Goal: Transaction & Acquisition: Purchase product/service

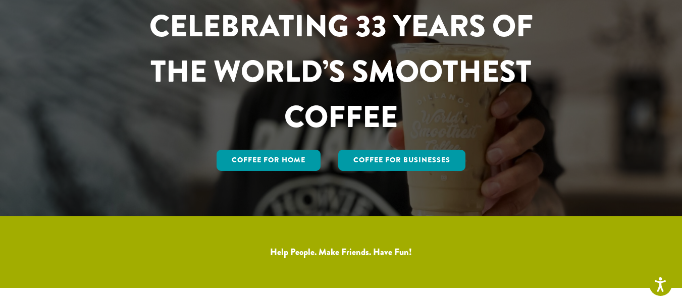
scroll to position [101, 0]
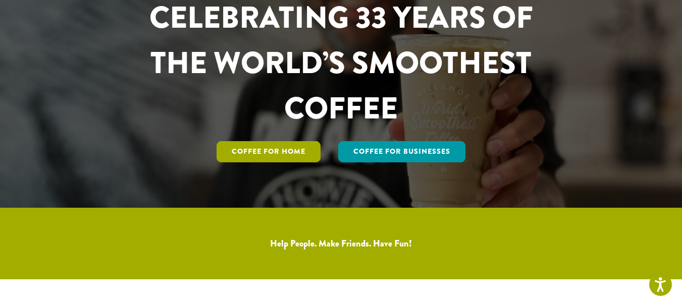
click at [266, 148] on link "Coffee for Home" at bounding box center [269, 151] width 104 height 21
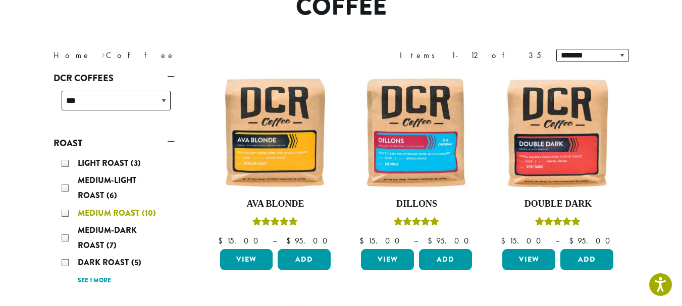
click at [66, 214] on div "Medium Roast (10)" at bounding box center [116, 213] width 109 height 15
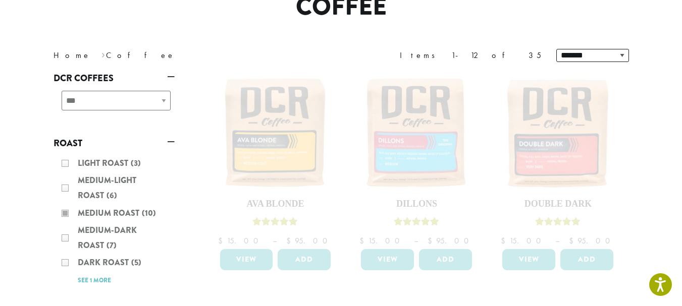
click at [67, 236] on div "Light Roast (3) Medium-Light Roast (6) Medium Roast (10) Medium-Dark Roast (7) …" at bounding box center [114, 222] width 121 height 140
click at [65, 240] on div "Light Roast (3) Medium-Light Roast (6) Medium Roast (10) Medium-Dark Roast (7) …" at bounding box center [114, 222] width 121 height 140
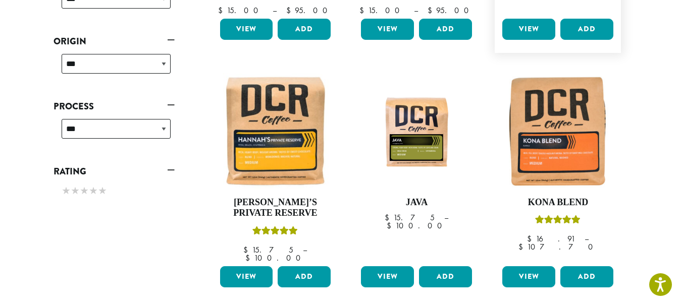
scroll to position [365, 0]
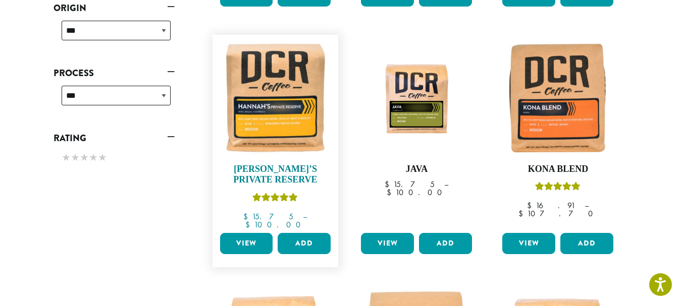
click at [280, 122] on img at bounding box center [275, 98] width 116 height 116
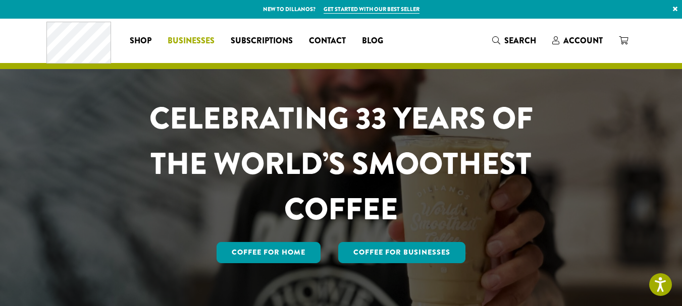
click at [198, 41] on span "Businesses" at bounding box center [191, 41] width 47 height 13
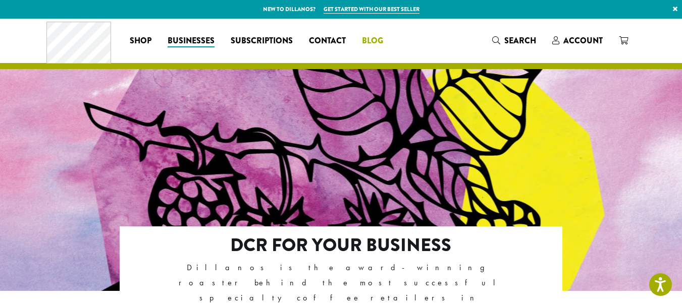
click at [376, 39] on span "Blog" at bounding box center [372, 41] width 21 height 13
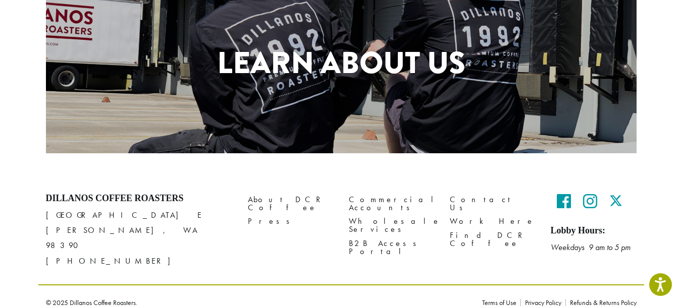
scroll to position [526, 0]
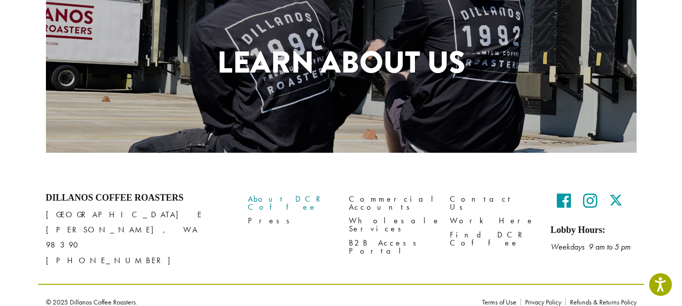
click at [287, 200] on link "About DCR Coffee" at bounding box center [291, 204] width 86 height 22
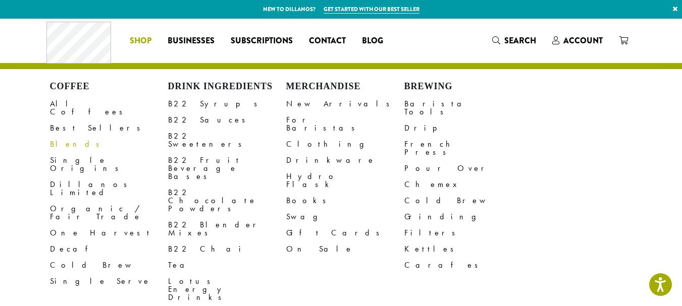
click at [61, 136] on link "Blends" at bounding box center [109, 144] width 118 height 16
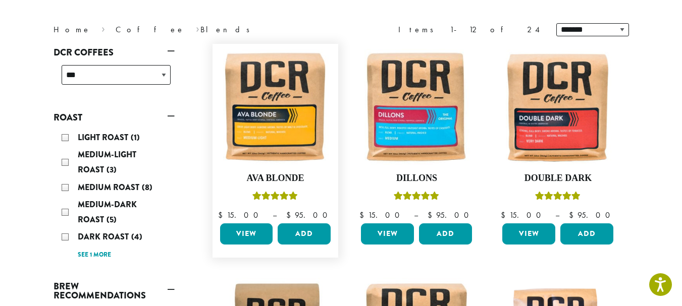
scroll to position [151, 0]
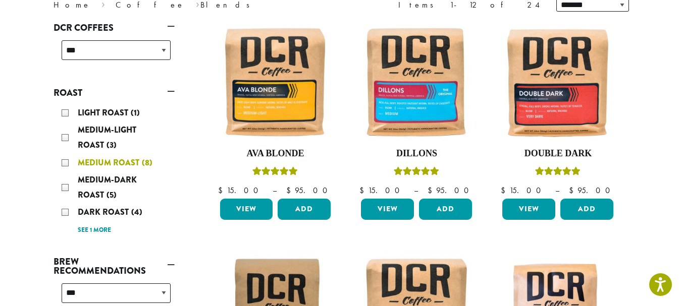
click at [64, 161] on div "Medium Roast (8)" at bounding box center [116, 162] width 109 height 15
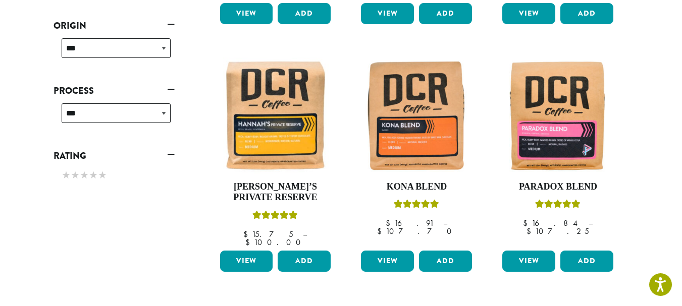
scroll to position [365, 0]
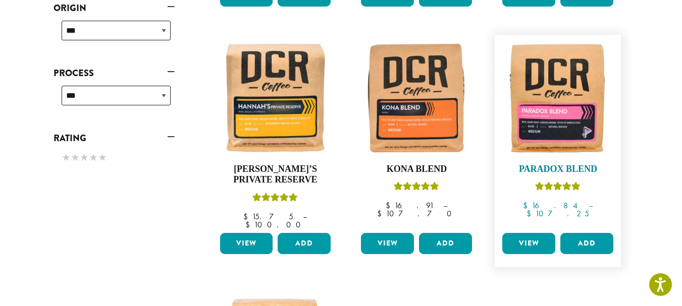
click at [546, 128] on img at bounding box center [558, 98] width 116 height 116
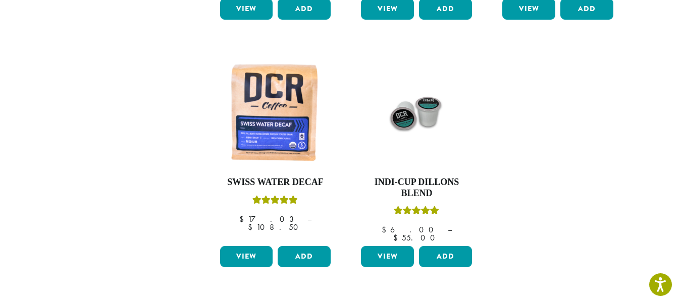
scroll to position [617, 0]
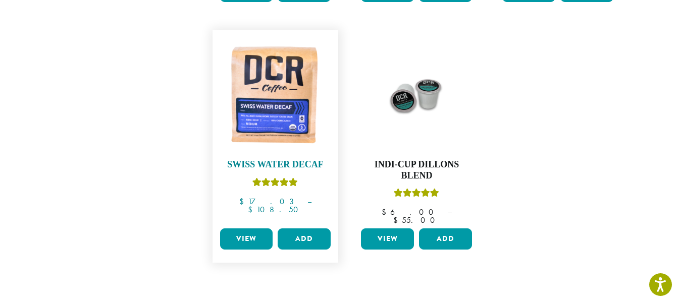
click at [266, 104] on img at bounding box center [275, 93] width 116 height 116
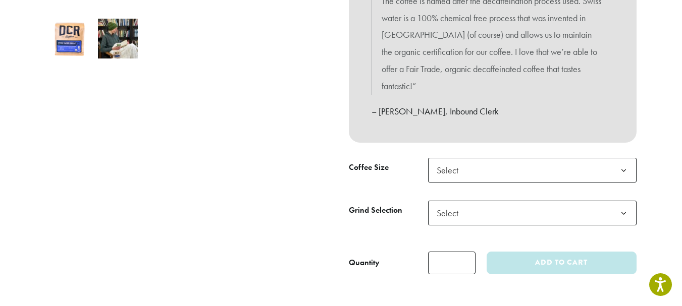
scroll to position [353, 0]
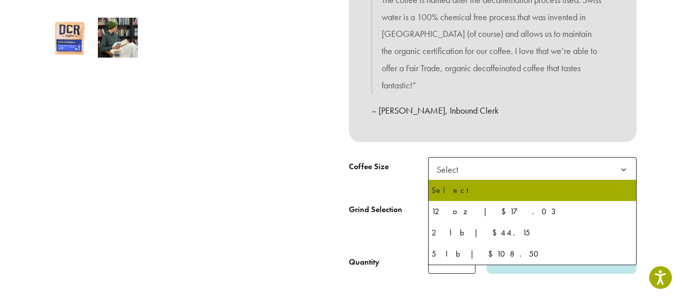
click at [483, 168] on span "Select" at bounding box center [532, 169] width 208 height 25
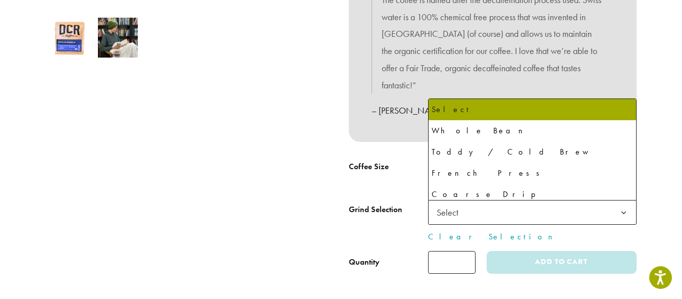
click at [485, 214] on span "Select" at bounding box center [532, 212] width 208 height 25
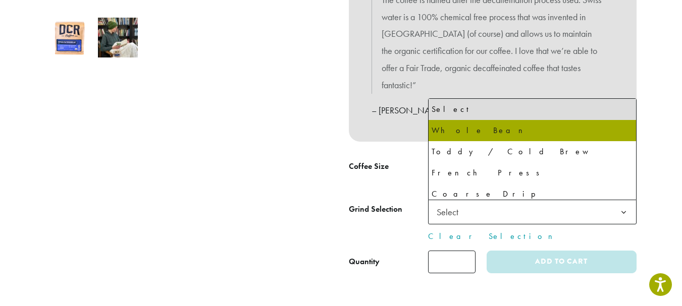
select select "*********"
select select "**********"
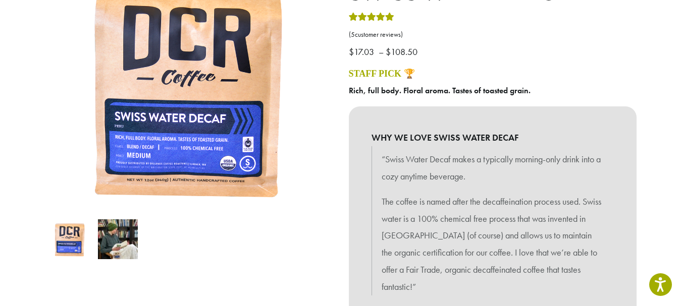
scroll to position [0, 0]
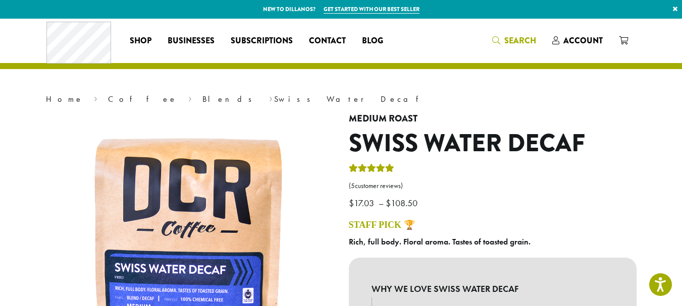
click at [523, 41] on span "Search" at bounding box center [520, 41] width 32 height 12
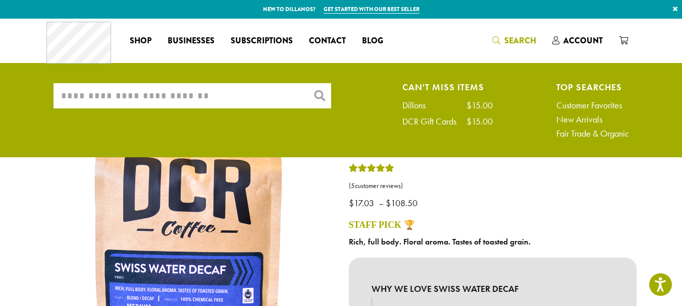
click at [200, 95] on input "What are you searching for?" at bounding box center [193, 95] width 278 height 25
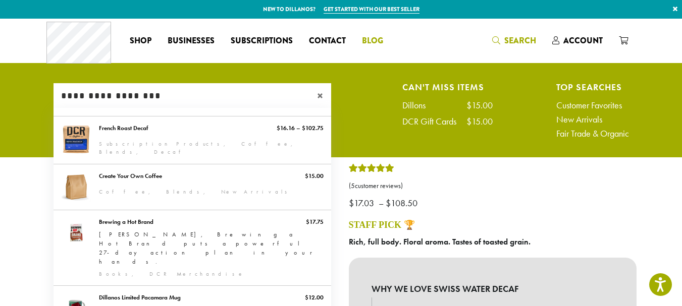
type input "**********"
click at [372, 40] on span "Blog" at bounding box center [372, 41] width 21 height 13
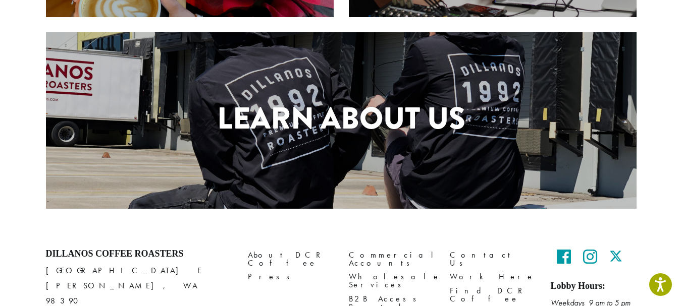
scroll to position [505, 0]
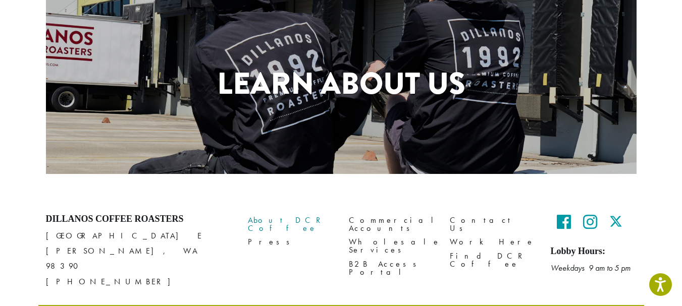
click at [290, 219] on link "About DCR Coffee" at bounding box center [291, 225] width 86 height 22
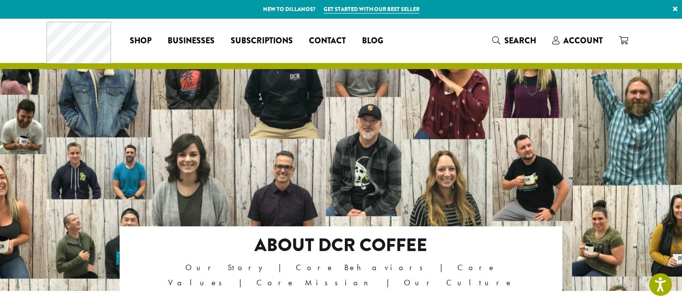
click at [379, 7] on link "Get started with our best seller" at bounding box center [372, 9] width 96 height 9
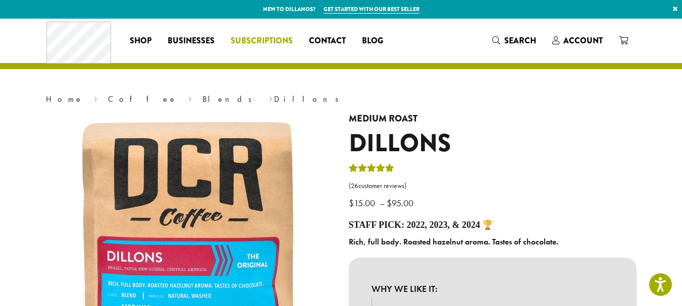
click at [269, 39] on span "Subscriptions" at bounding box center [262, 41] width 62 height 13
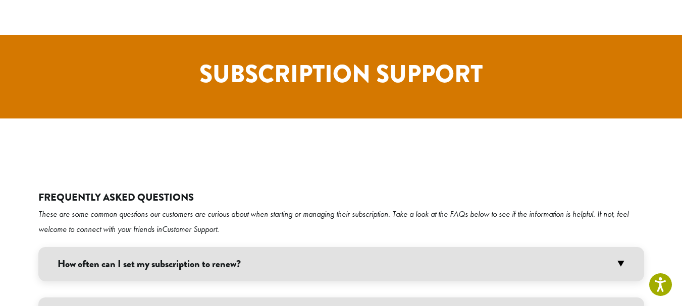
scroll to position [1817, 0]
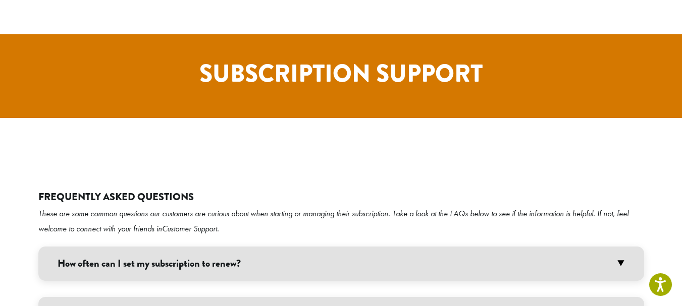
click at [185, 247] on h3 "How often can I set my subscription to renew?" at bounding box center [341, 264] width 606 height 34
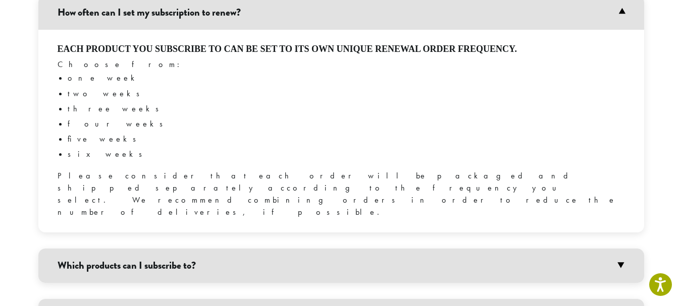
scroll to position [2070, 0]
click at [168, 248] on h3 "Which products can I subscribe to?" at bounding box center [341, 265] width 606 height 34
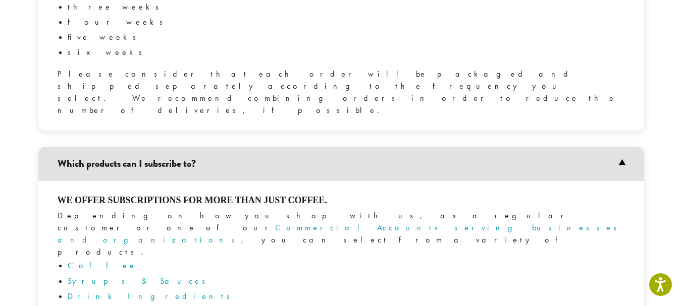
scroll to position [2221, 0]
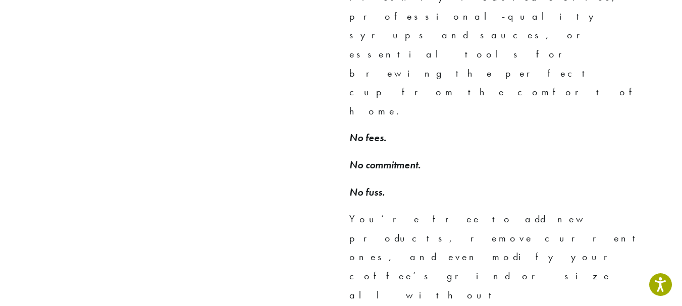
scroll to position [907, 0]
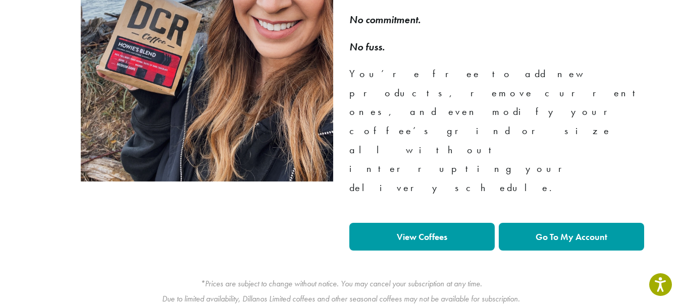
click at [431, 231] on strong "View Coffees" at bounding box center [422, 237] width 50 height 12
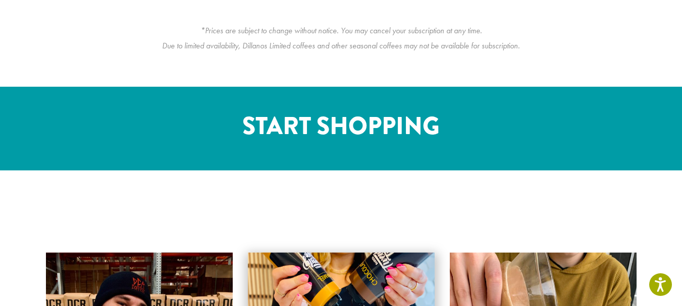
scroll to position [1310, 0]
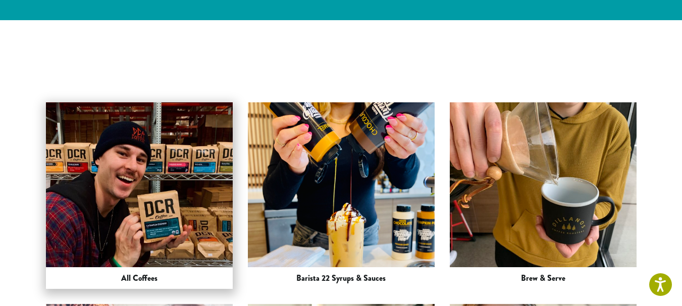
click at [141, 71] on img at bounding box center [139, 195] width 187 height 249
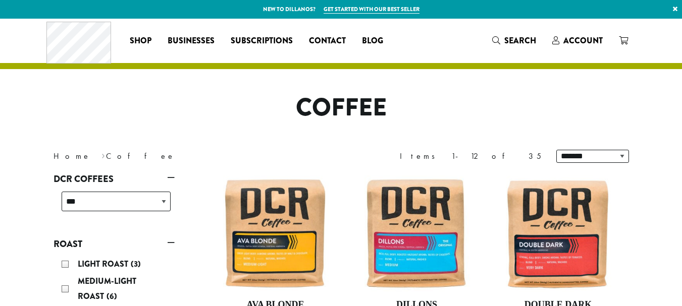
scroll to position [50, 0]
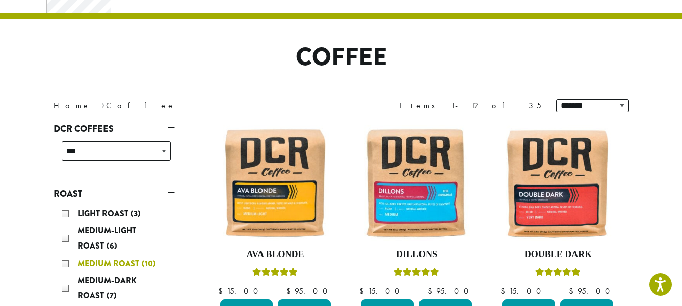
click at [66, 256] on div "Medium Roast (10)" at bounding box center [116, 263] width 109 height 15
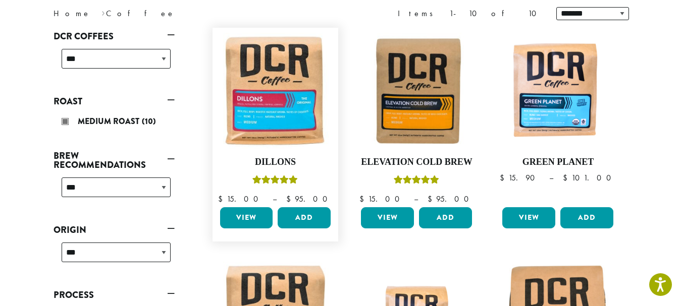
scroll to position [163, 0]
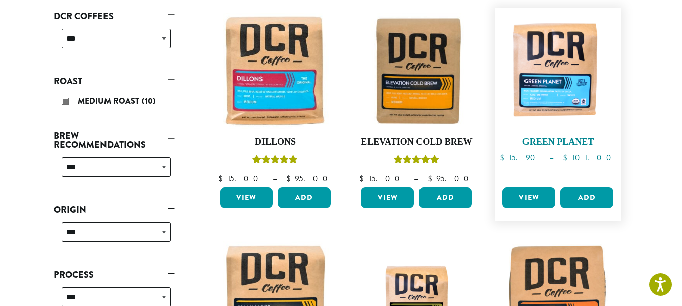
click at [555, 97] on img at bounding box center [558, 71] width 116 height 116
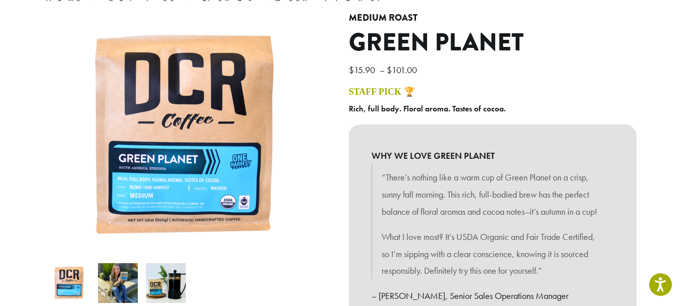
scroll to position [151, 0]
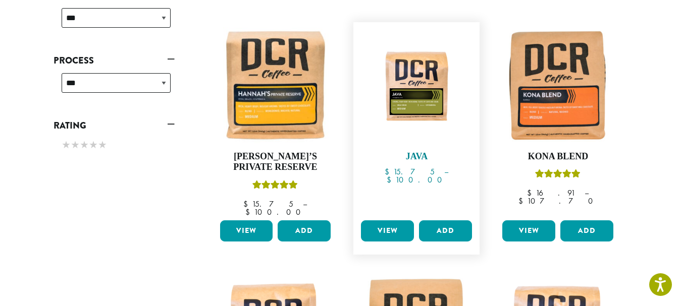
click at [409, 98] on img at bounding box center [416, 85] width 116 height 116
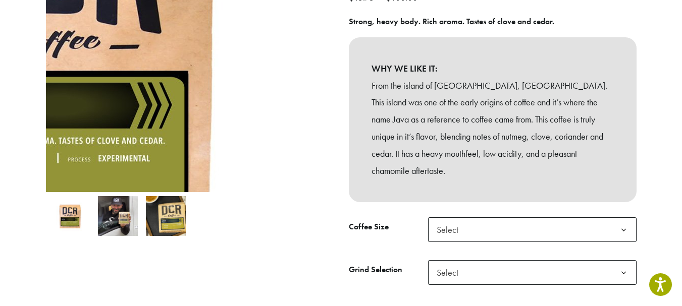
scroll to position [202, 0]
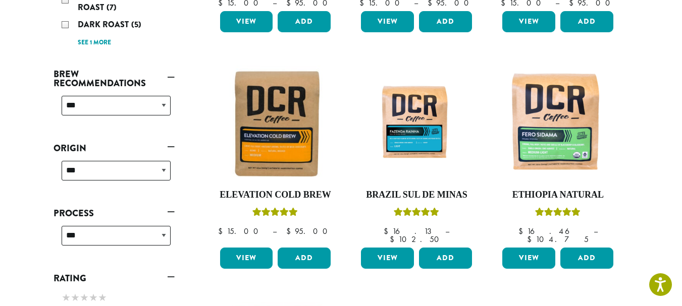
scroll to position [353, 0]
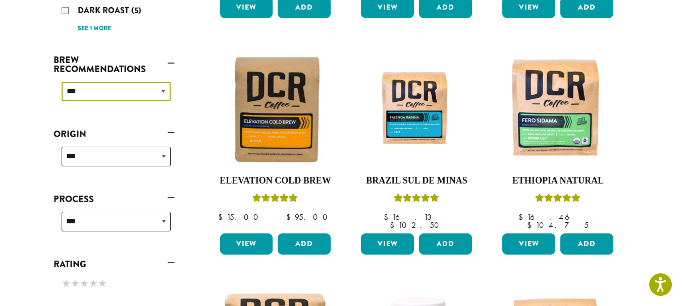
click at [164, 92] on select "**********" at bounding box center [116, 92] width 109 height 20
select select "********"
click at [62, 82] on select "**********" at bounding box center [116, 92] width 109 height 20
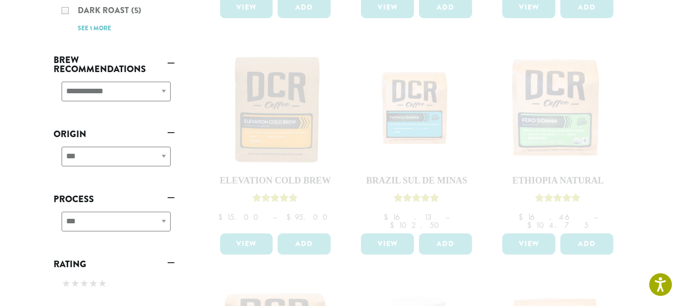
click at [165, 157] on div "**********" at bounding box center [114, 161] width 121 height 36
click at [163, 155] on div "**********" at bounding box center [114, 161] width 121 height 36
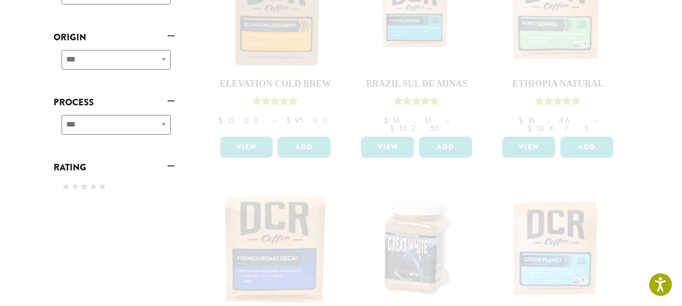
scroll to position [454, 0]
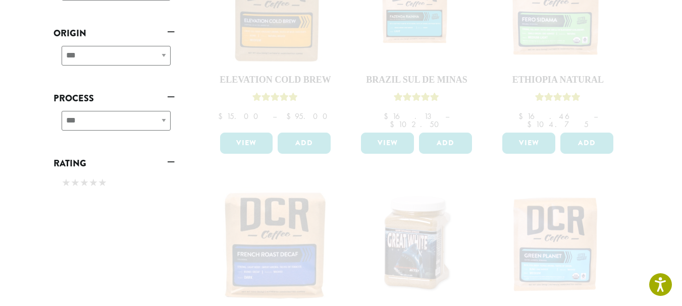
click at [162, 52] on div "**********" at bounding box center [114, 60] width 121 height 36
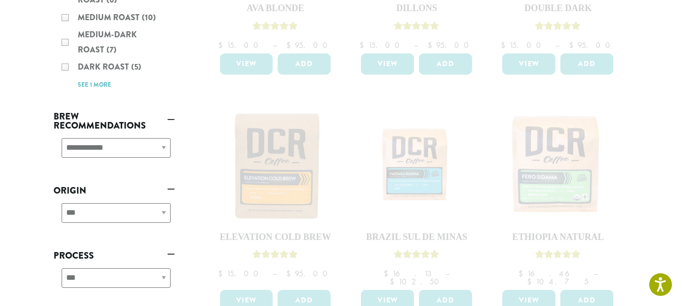
scroll to position [151, 0]
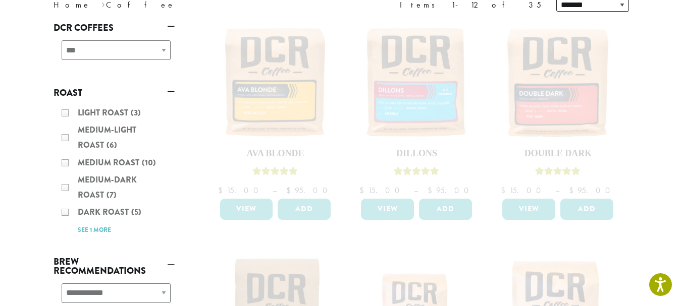
click at [65, 161] on div "Light Roast (3) Medium-Light Roast (6) Medium Roast (10) Medium-Dark Roast (7) …" at bounding box center [114, 171] width 121 height 140
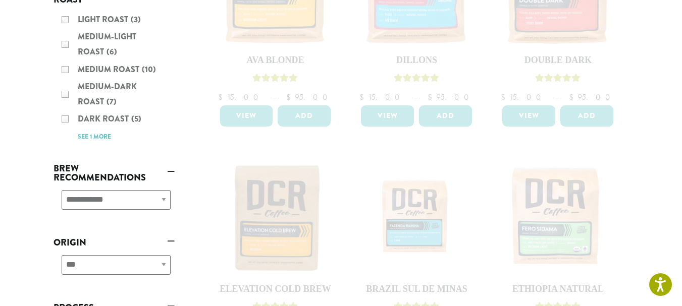
scroll to position [353, 0]
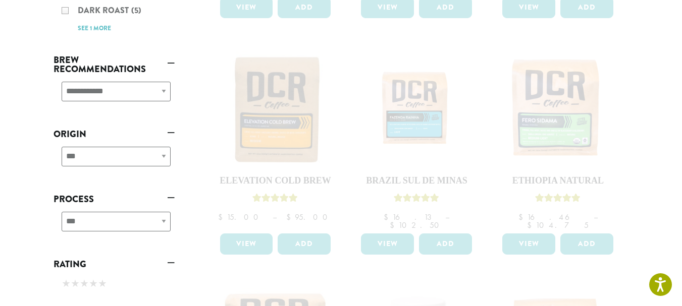
click at [164, 91] on div "**********" at bounding box center [114, 96] width 121 height 36
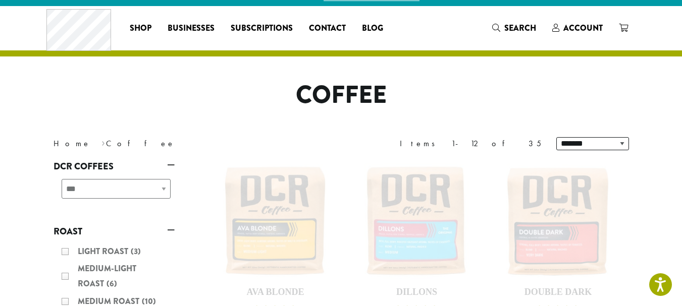
scroll to position [0, 0]
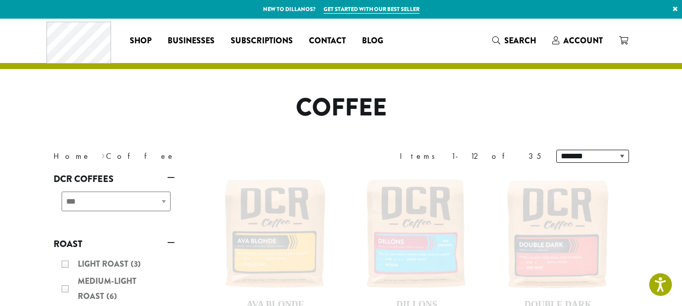
click at [161, 200] on div "**********" at bounding box center [114, 206] width 121 height 36
click at [163, 201] on div "**********" at bounding box center [114, 206] width 121 height 36
drag, startPoint x: 167, startPoint y: 201, endPoint x: 193, endPoint y: 203, distance: 26.9
click at [167, 201] on div "**********" at bounding box center [114, 206] width 121 height 36
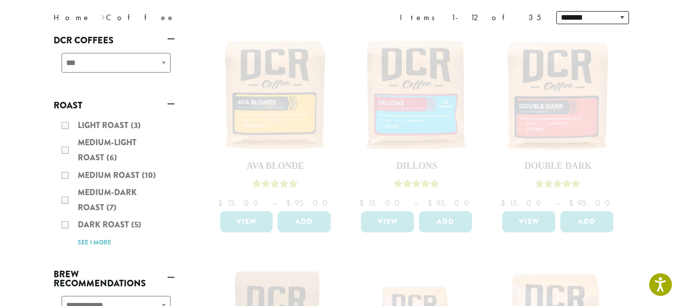
scroll to position [151, 0]
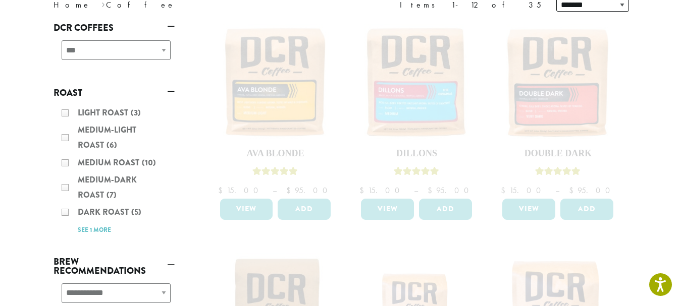
click at [65, 160] on div "Light Roast (3) Medium-Light Roast (6) Medium Roast (10) Medium-Dark Roast (7) …" at bounding box center [114, 171] width 121 height 140
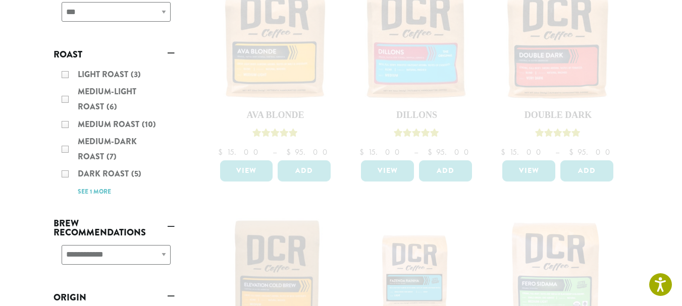
scroll to position [303, 0]
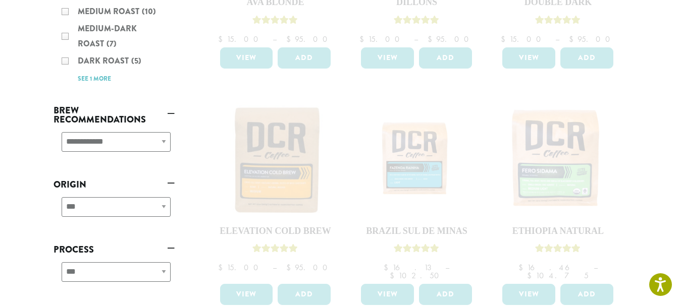
click at [143, 130] on div "**********" at bounding box center [114, 146] width 121 height 36
click at [143, 145] on div "**********" at bounding box center [114, 146] width 121 height 36
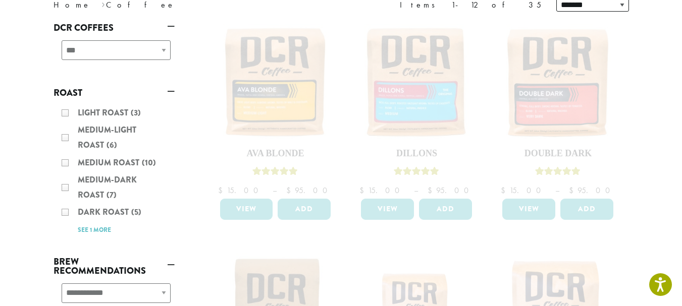
scroll to position [0, 0]
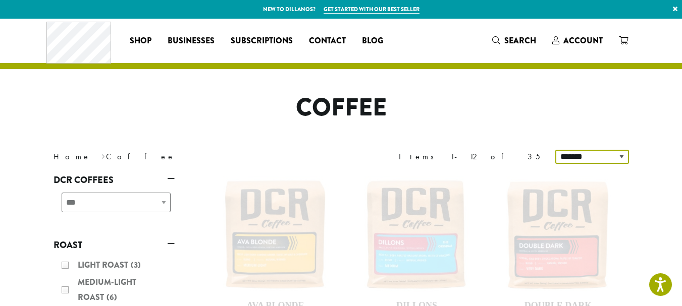
click at [623, 155] on select "**********" at bounding box center [592, 157] width 74 height 14
click at [210, 93] on h1 "Coffee" at bounding box center [341, 107] width 591 height 29
click at [164, 202] on div "**********" at bounding box center [114, 206] width 121 height 36
click at [103, 179] on link "DCR Coffees" at bounding box center [114, 179] width 121 height 17
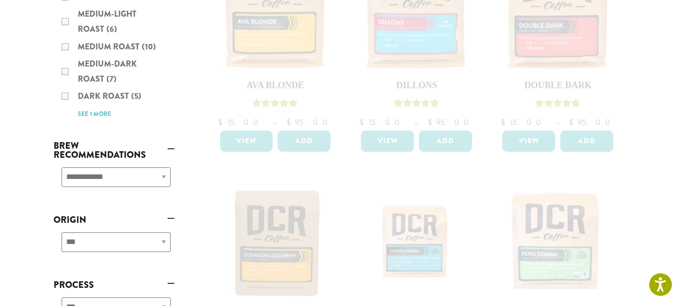
scroll to position [202, 0]
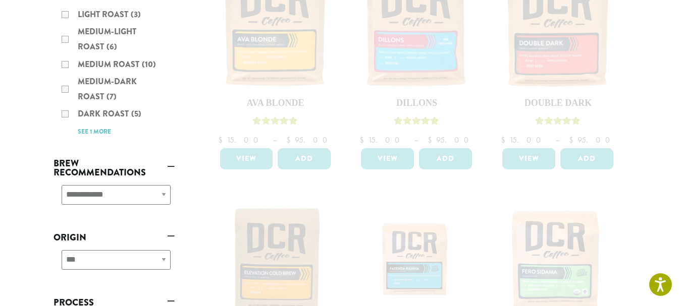
click at [67, 65] on div "Light Roast (3) Medium-Light Roast (6) Medium Roast (10) Medium-Dark Roast (7) …" at bounding box center [114, 73] width 121 height 140
click at [67, 64] on div "Light Roast (3) Medium-Light Roast (6) Medium Roast (10) Medium-Dark Roast (7) …" at bounding box center [114, 73] width 121 height 140
click at [164, 194] on div "**********" at bounding box center [114, 199] width 121 height 36
click at [71, 192] on div "**********" at bounding box center [114, 199] width 121 height 36
click at [67, 61] on div "Light Roast (3) Medium-Light Roast (6) Medium Roast (10) Medium-Dark Roast (7) …" at bounding box center [114, 73] width 121 height 140
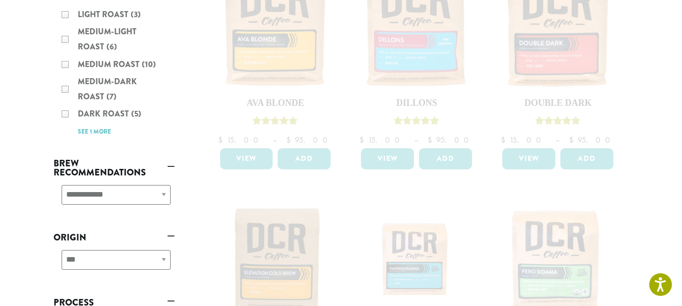
click at [63, 63] on div "Light Roast (3) Medium-Light Roast (6) Medium Roast (10) Medium-Dark Roast (7) …" at bounding box center [114, 73] width 121 height 140
drag, startPoint x: 63, startPoint y: 63, endPoint x: 101, endPoint y: 102, distance: 55.0
click at [63, 63] on div "Light Roast (3) Medium-Light Roast (6) Medium Roast (10) Medium-Dark Roast (7) …" at bounding box center [114, 73] width 121 height 140
click at [66, 64] on div "Light Roast (3) Medium-Light Roast (6) Medium Roast (10) Medium-Dark Roast (7) …" at bounding box center [114, 73] width 121 height 140
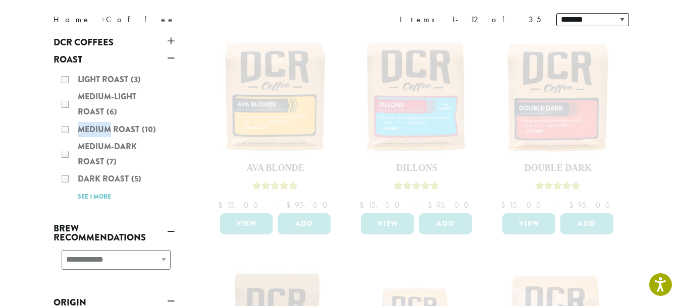
scroll to position [0, 0]
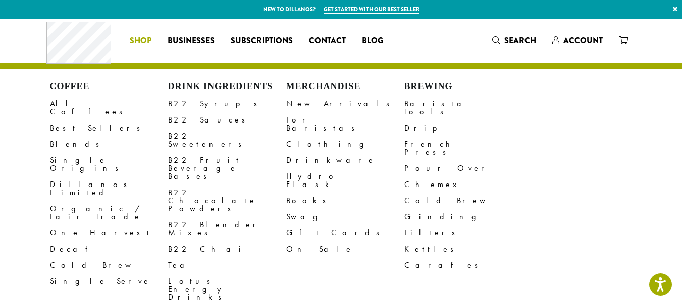
click at [143, 38] on span "Shop" at bounding box center [141, 41] width 22 height 13
click at [62, 136] on link "Blends" at bounding box center [109, 144] width 118 height 16
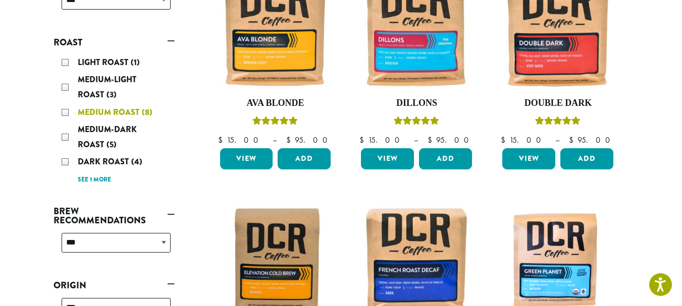
click at [67, 112] on div "Medium Roast (8)" at bounding box center [116, 112] width 109 height 15
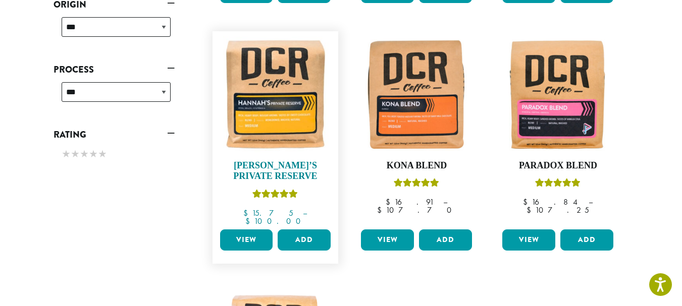
scroll to position [365, 0]
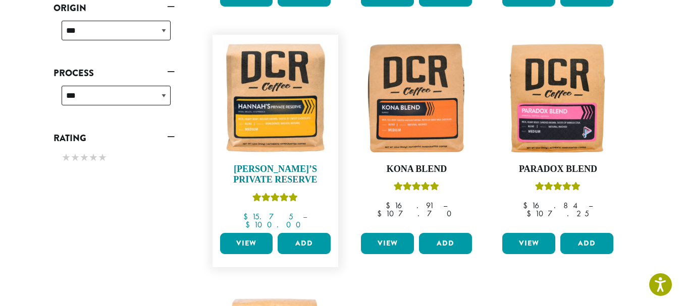
click at [260, 118] on img at bounding box center [275, 98] width 116 height 116
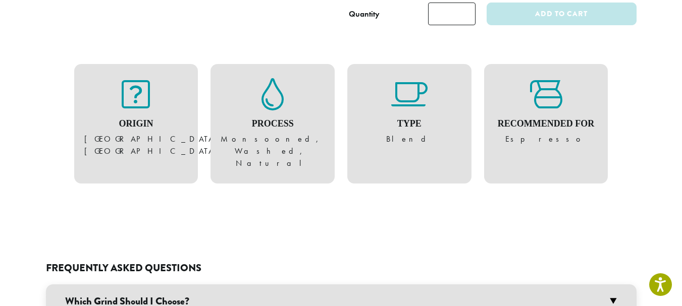
scroll to position [757, 0]
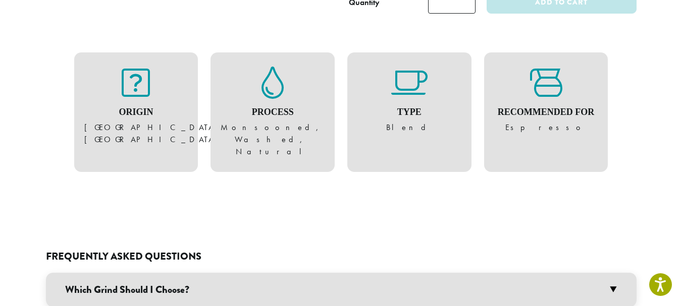
click at [163, 273] on h3 "Which Grind Should I Choose?" at bounding box center [341, 290] width 591 height 34
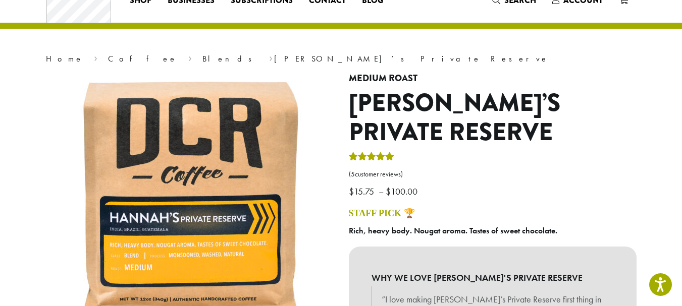
scroll to position [151, 0]
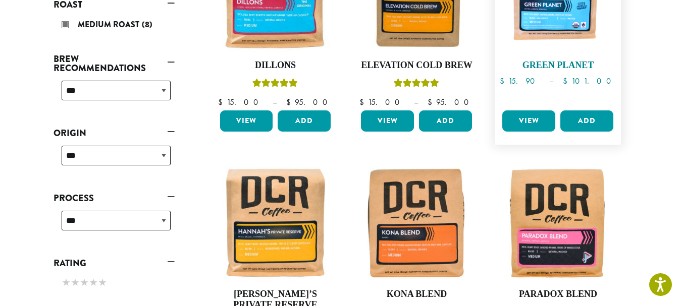
scroll to position [346, 0]
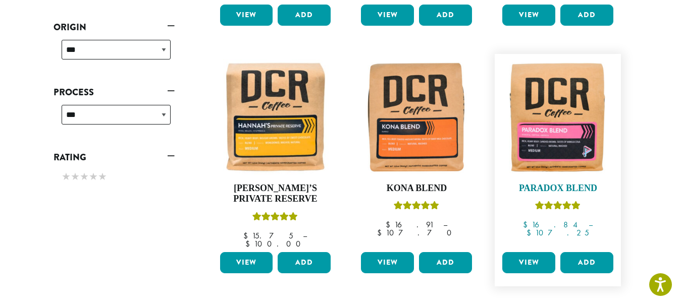
click at [554, 133] on img at bounding box center [558, 117] width 116 height 116
